Goal: Navigation & Orientation: Find specific page/section

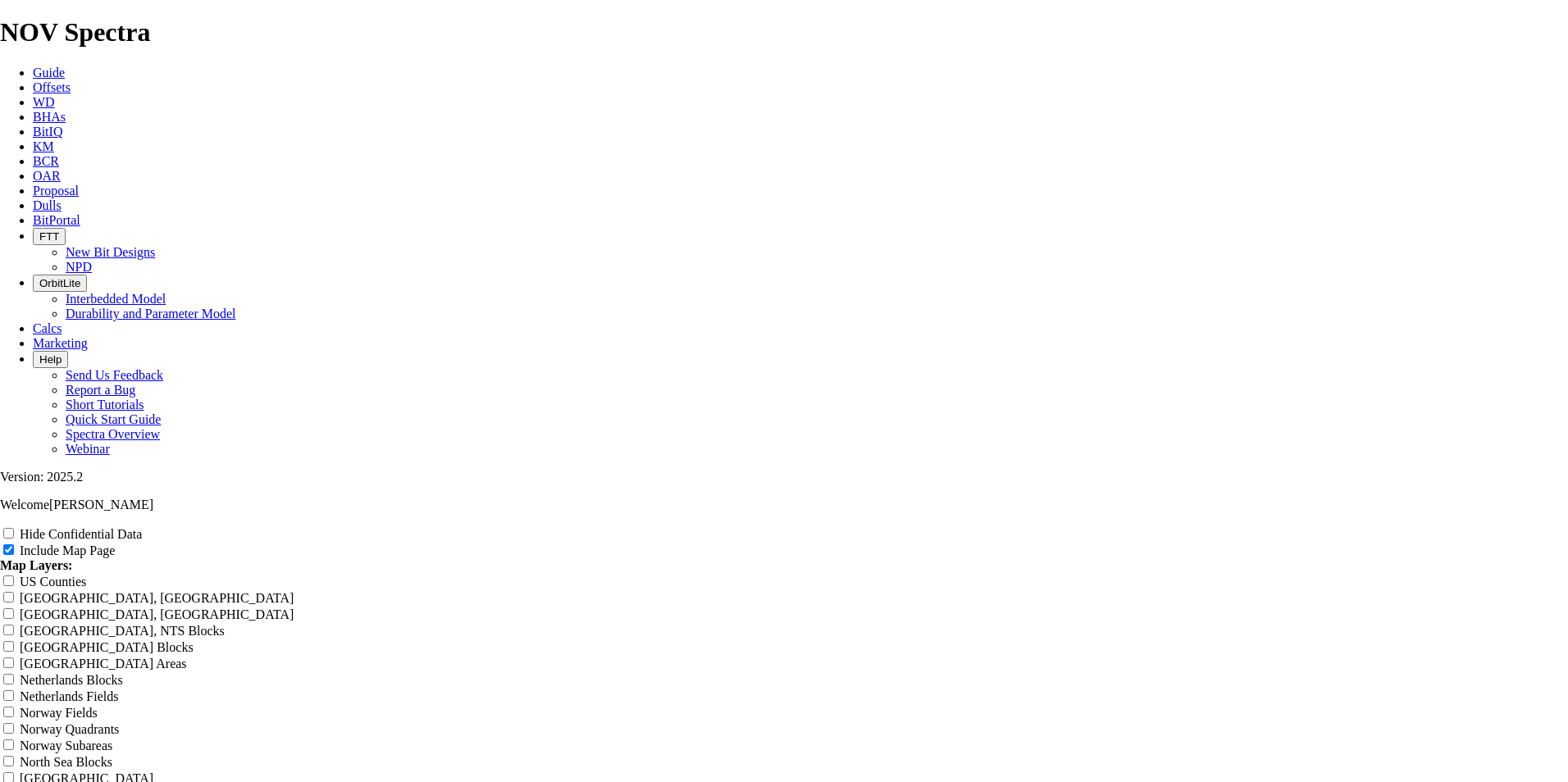
click at [62, 125] on span "BitIQ" at bounding box center [47, 131] width 29 height 14
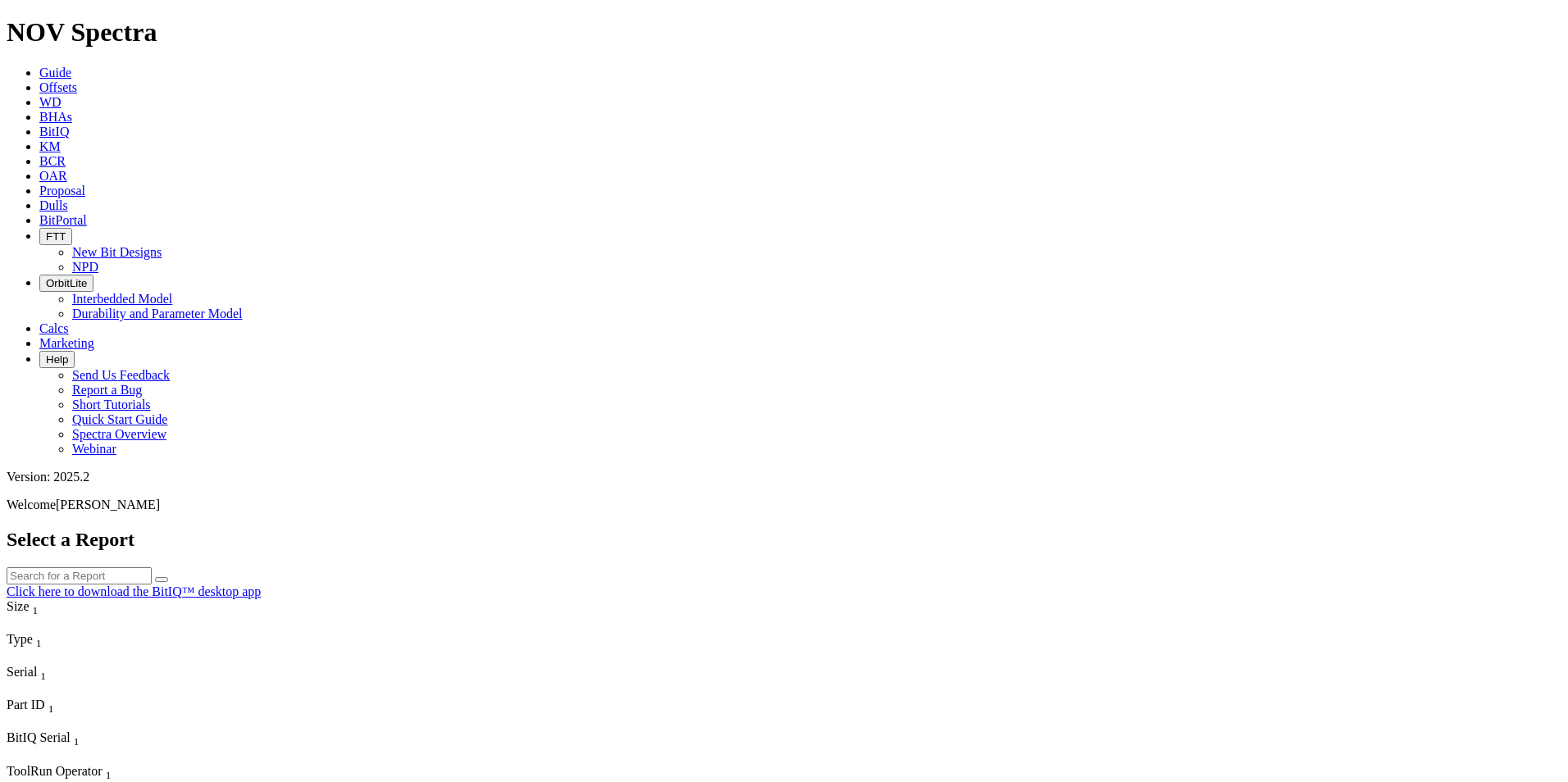
click at [87, 213] on span "BitPortal" at bounding box center [63, 219] width 48 height 14
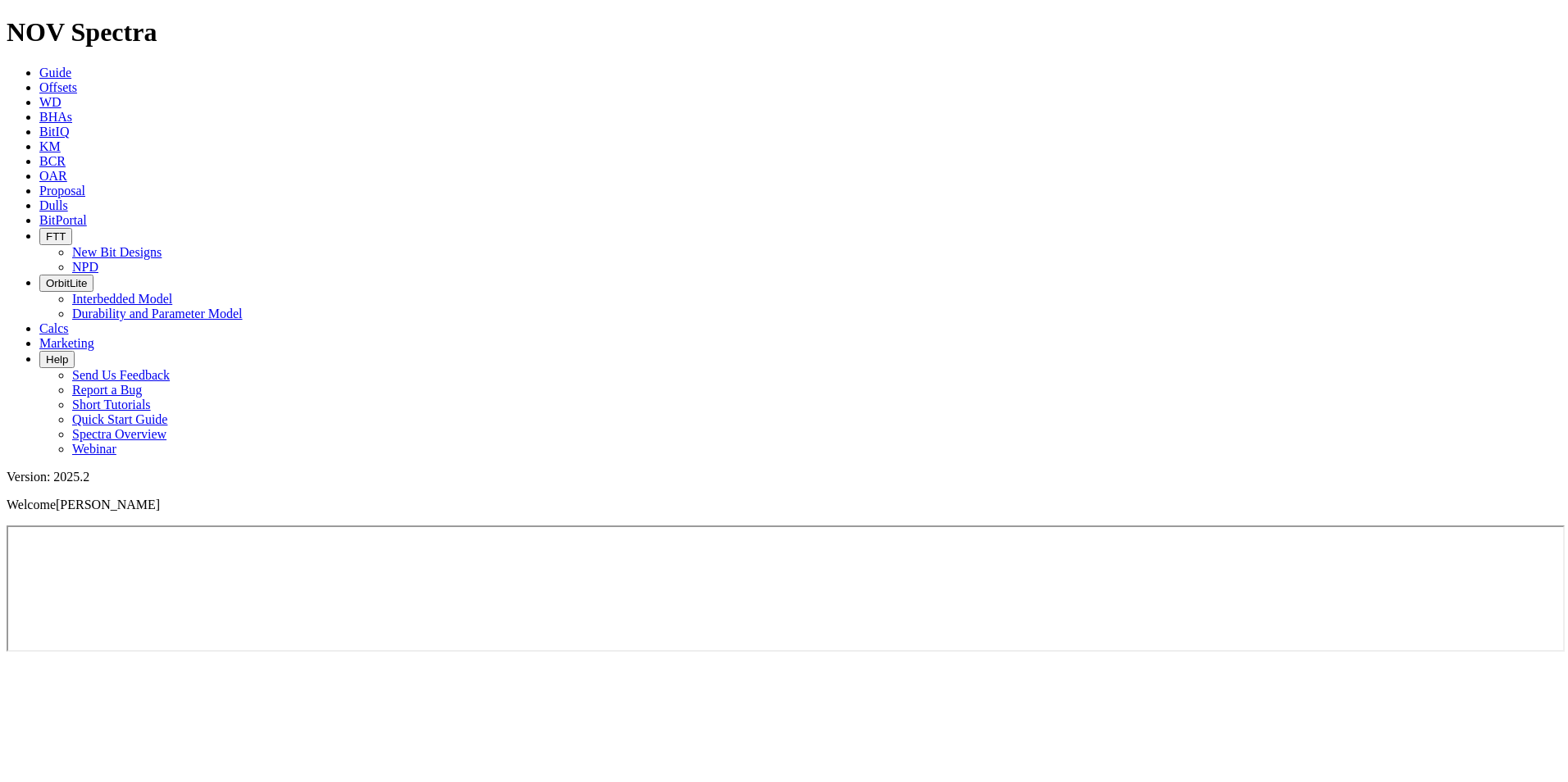
click at [87, 278] on span "OrbitLite" at bounding box center [67, 283] width 41 height 12
click at [66, 231] on span "FTT" at bounding box center [55, 236] width 20 height 12
click at [72, 228] on button "FTT" at bounding box center [55, 236] width 33 height 17
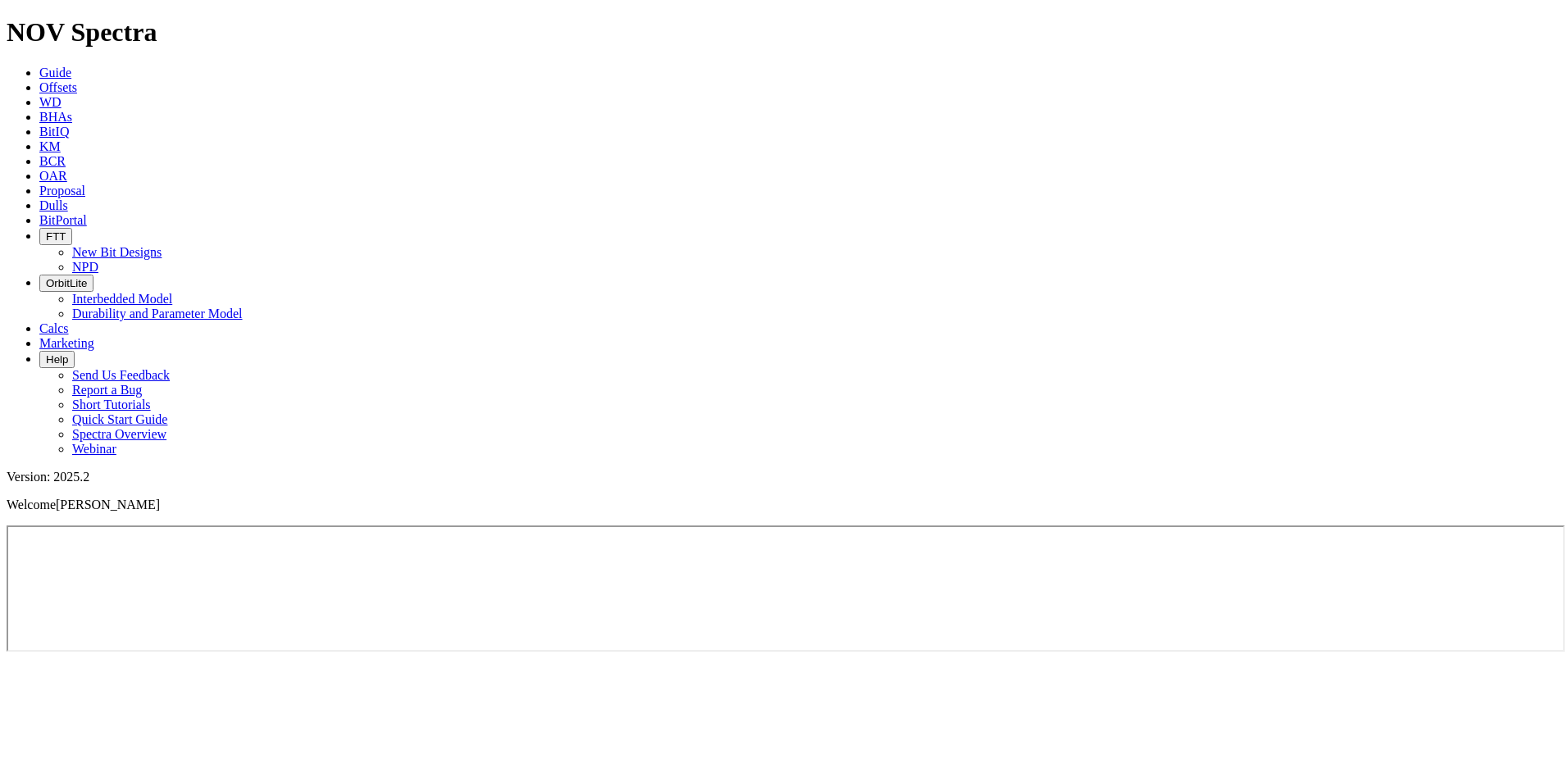
click at [72, 228] on button "FTT" at bounding box center [55, 236] width 33 height 17
click at [161, 246] on link "New Bit Designs" at bounding box center [116, 252] width 89 height 14
click at [71, 66] on span "Guide" at bounding box center [55, 72] width 32 height 14
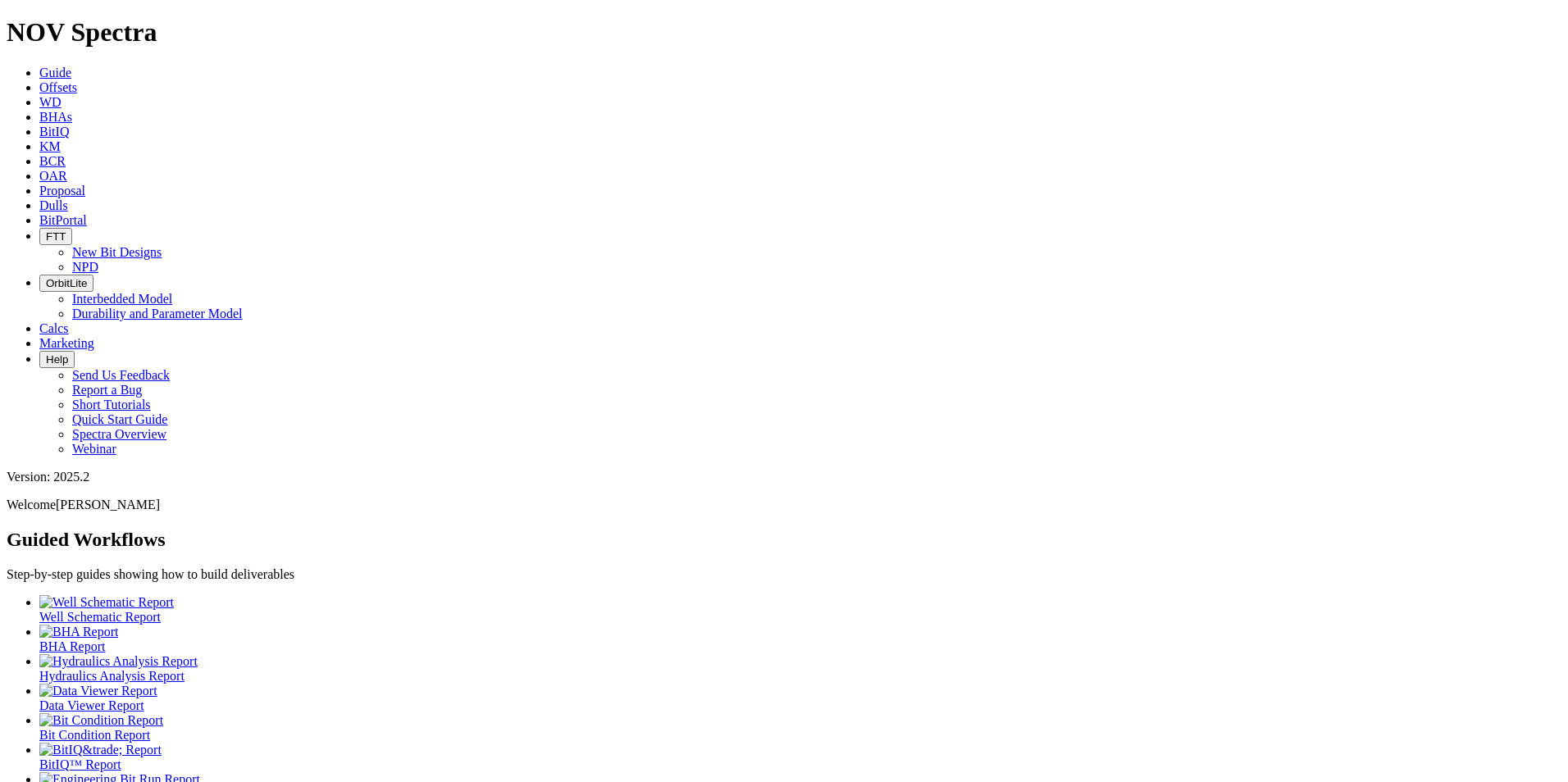
click at [68, 125] on span "BitIQ" at bounding box center [53, 131] width 29 height 14
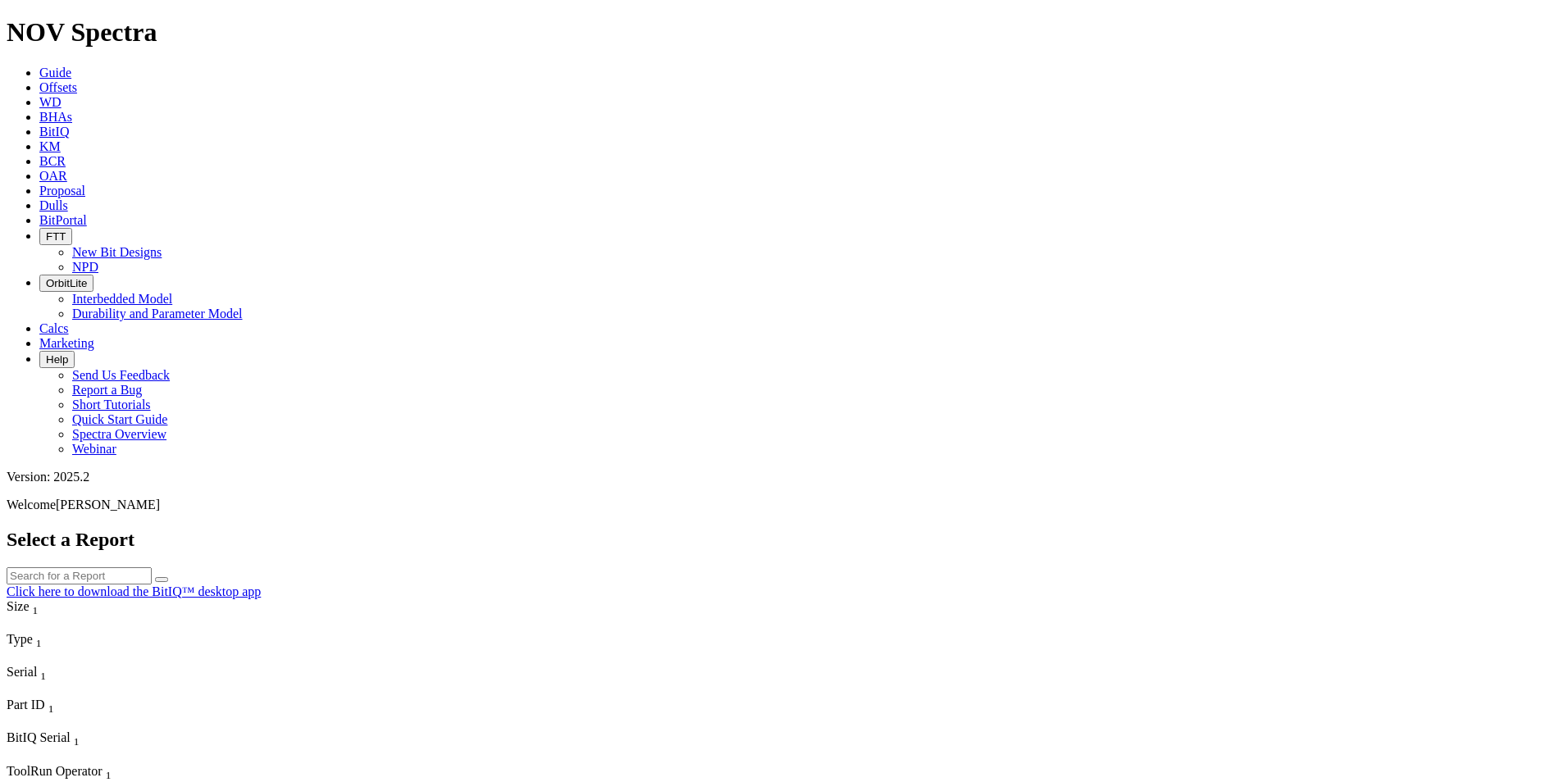
click at [61, 140] on link "KM" at bounding box center [50, 146] width 22 height 14
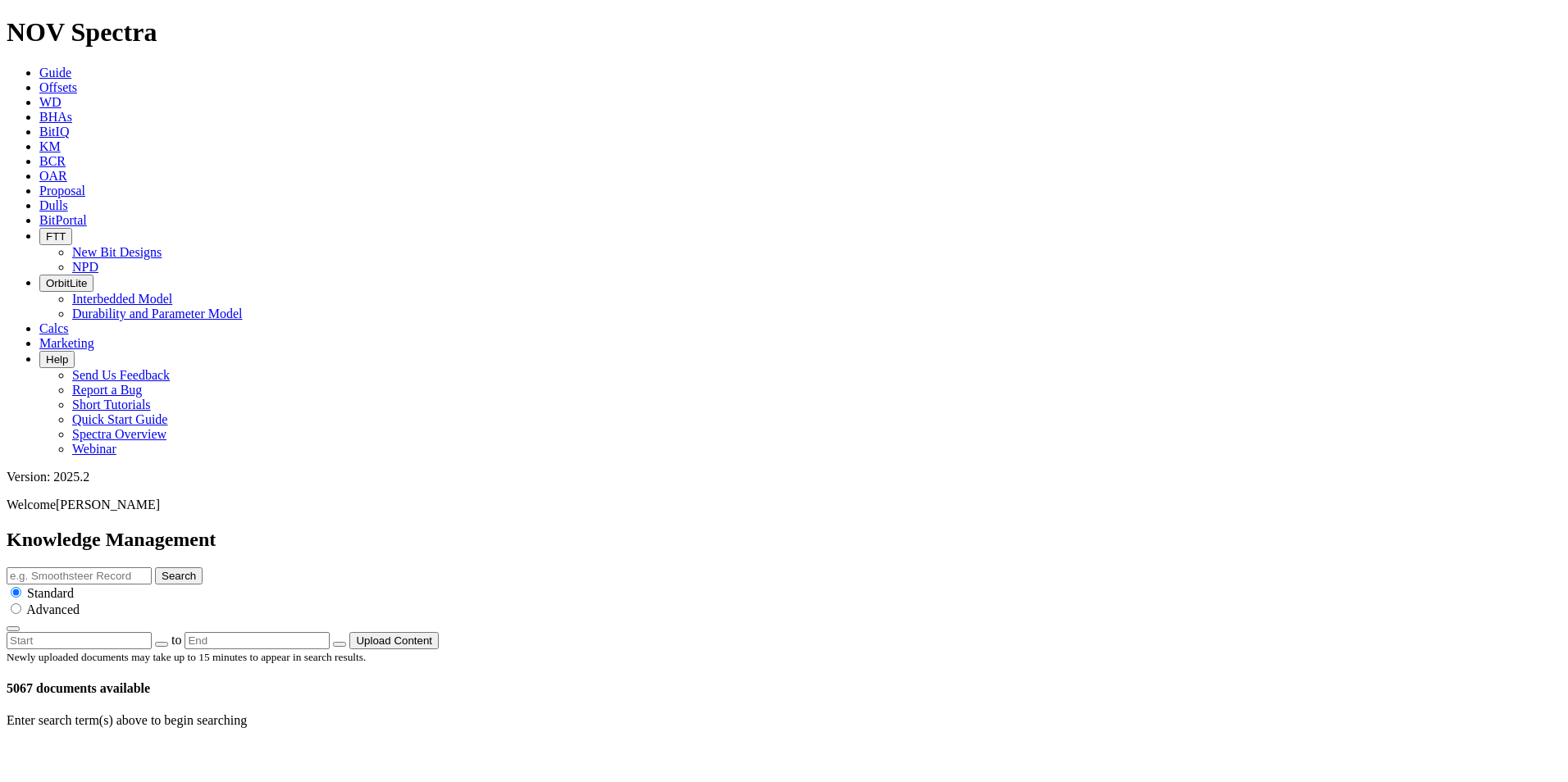
click at [87, 278] on span "OrbitLite" at bounding box center [67, 283] width 41 height 12
click at [173, 292] on link "Interbedded Model" at bounding box center [122, 298] width 100 height 14
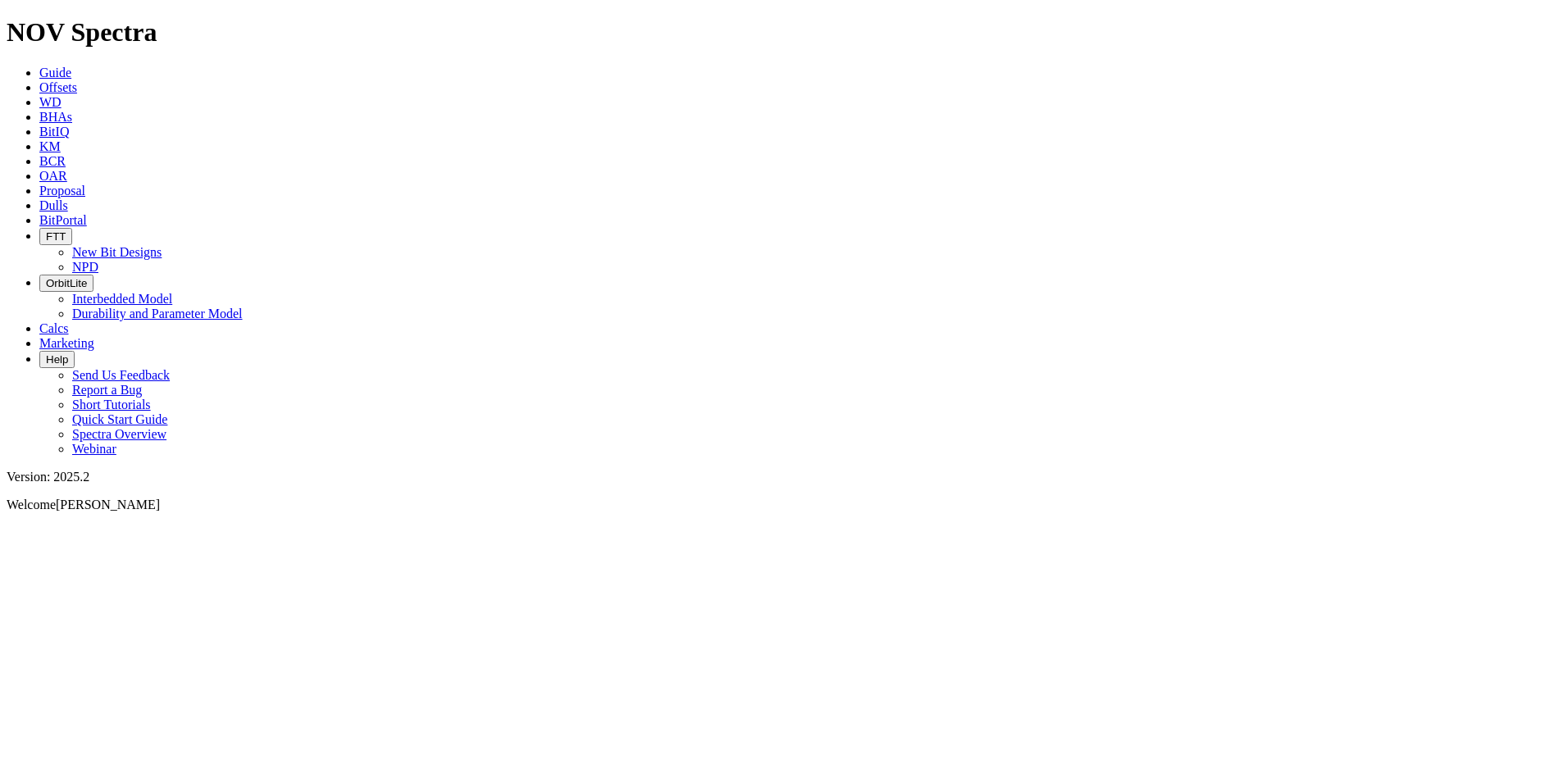
click at [71, 66] on span "Guide" at bounding box center [55, 72] width 32 height 14
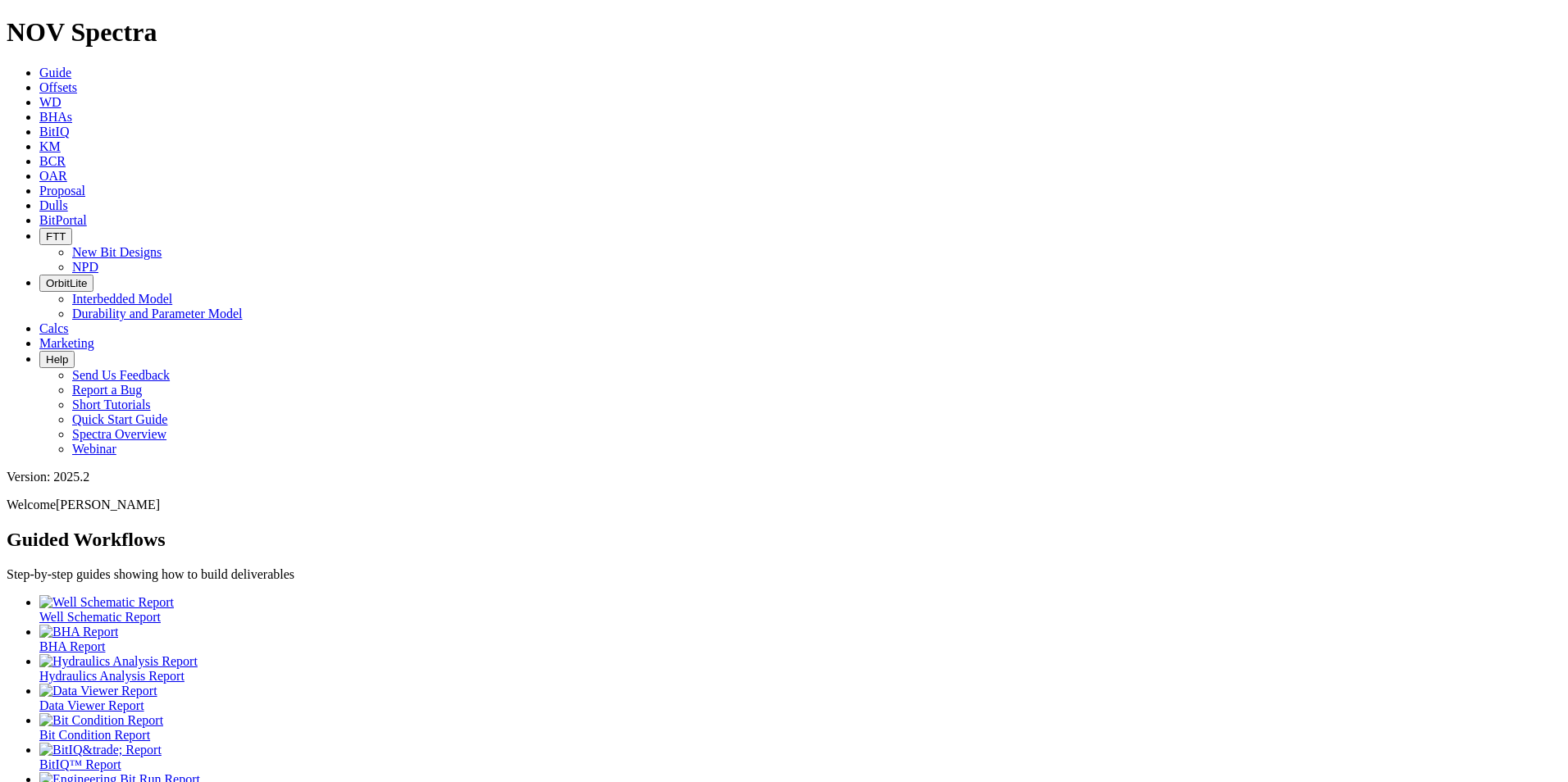
scroll to position [8, 0]
